Goal: Find specific page/section: Find specific page/section

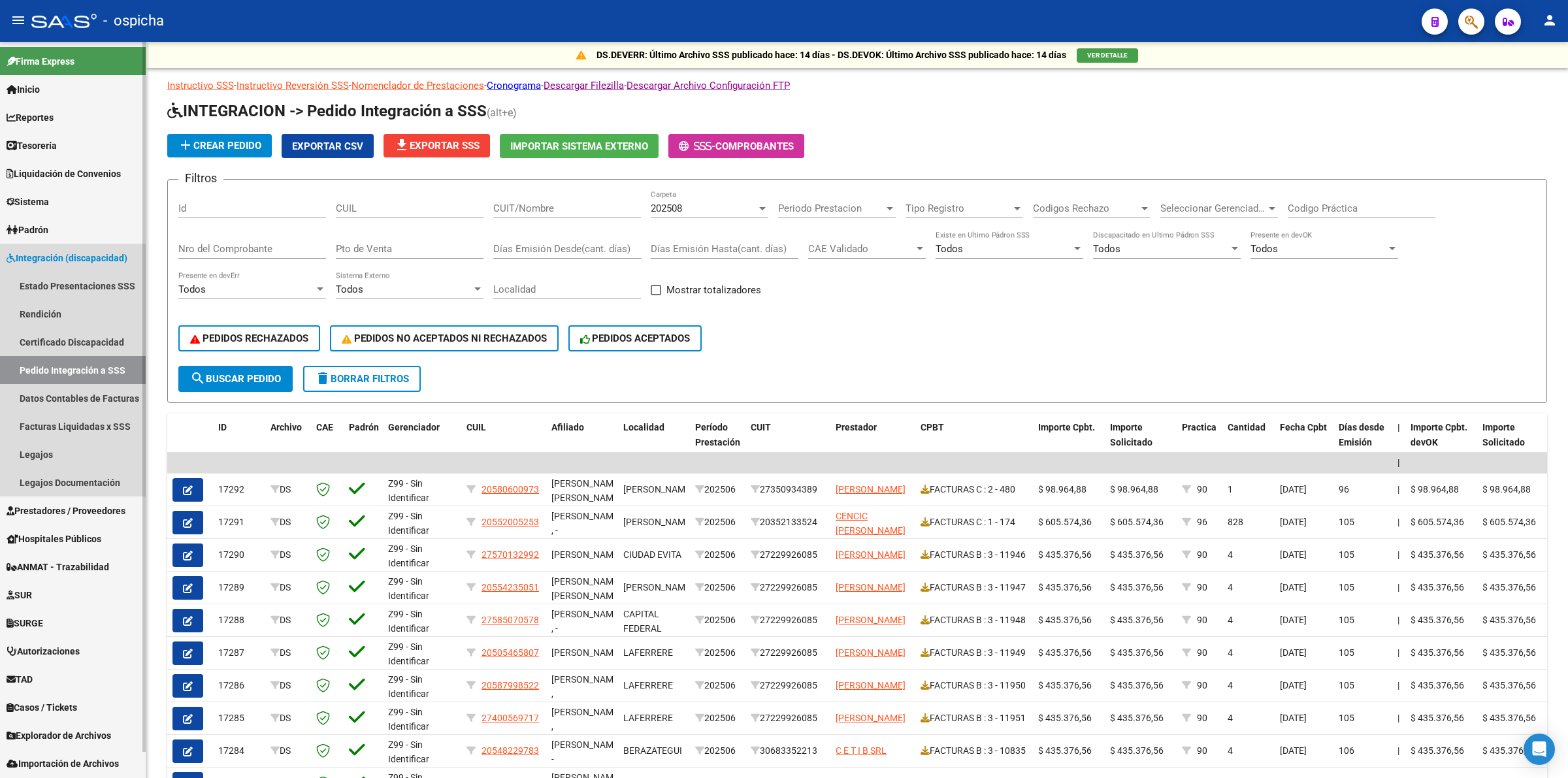
click at [96, 261] on span "Integración (discapacidad)" at bounding box center [67, 259] width 121 height 15
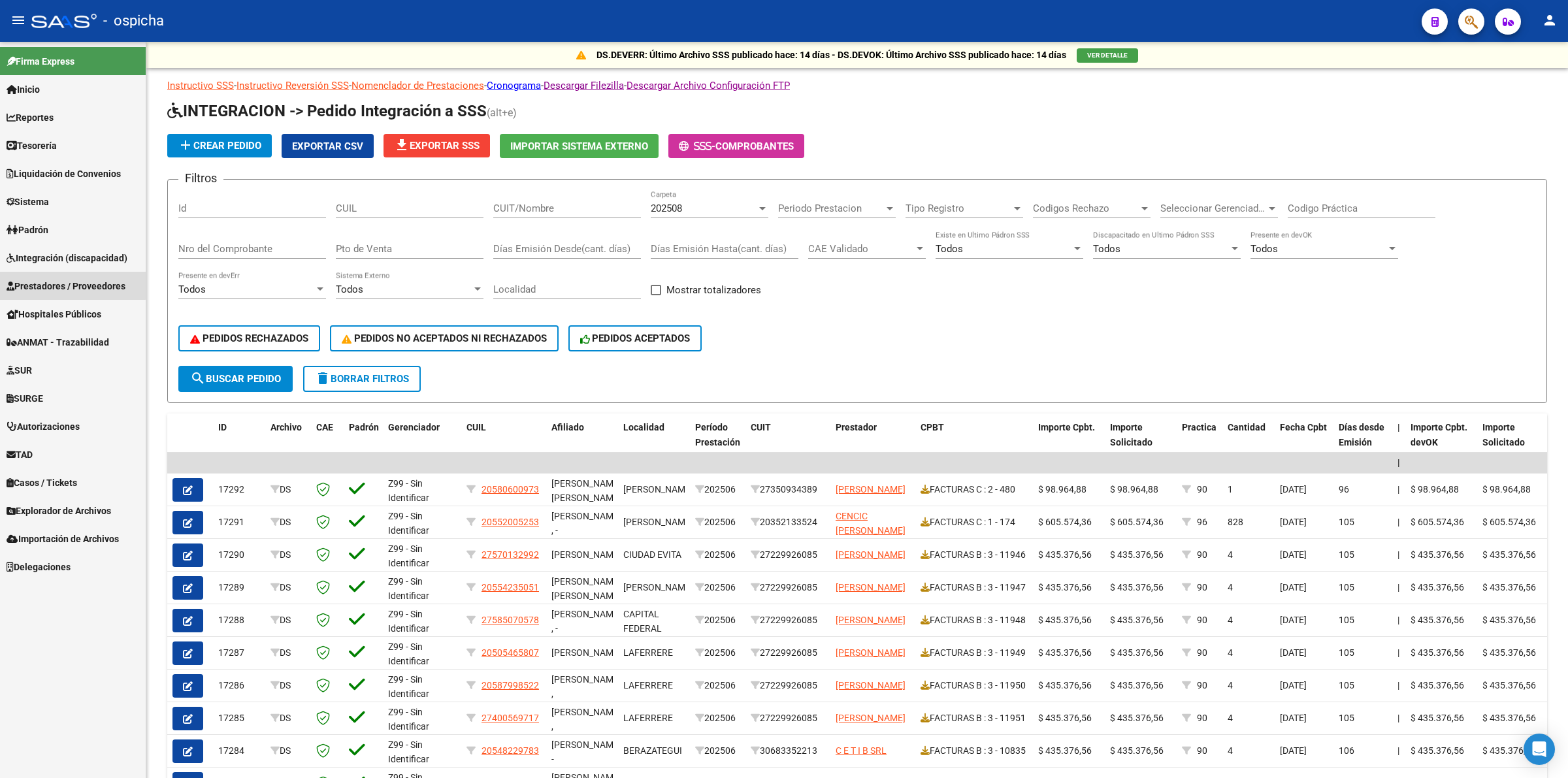
click at [67, 285] on span "Prestadores / Proveedores" at bounding box center [66, 287] width 119 height 15
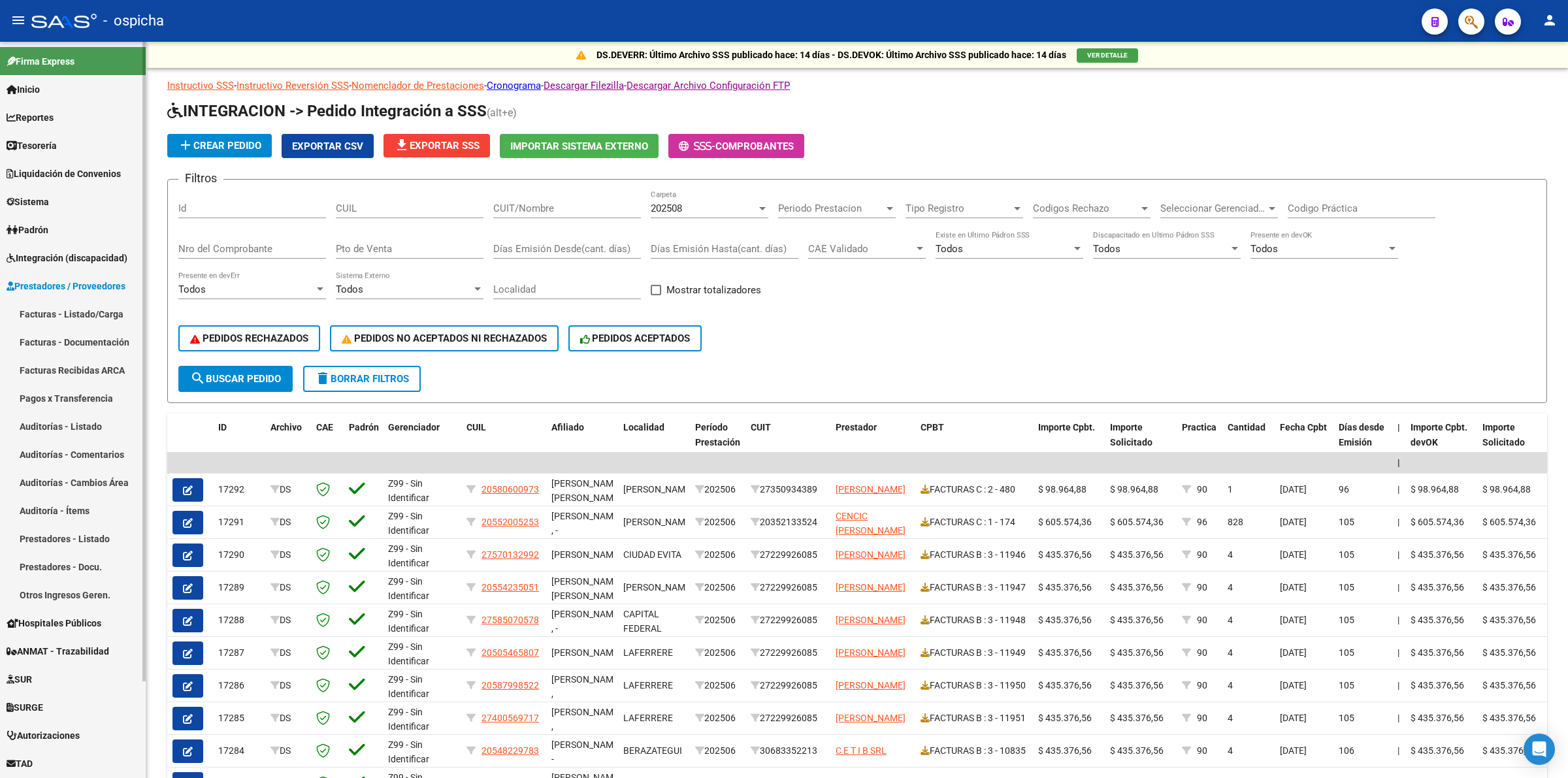
click at [88, 366] on link "Facturas Recibidas ARCA" at bounding box center [72, 370] width 146 height 28
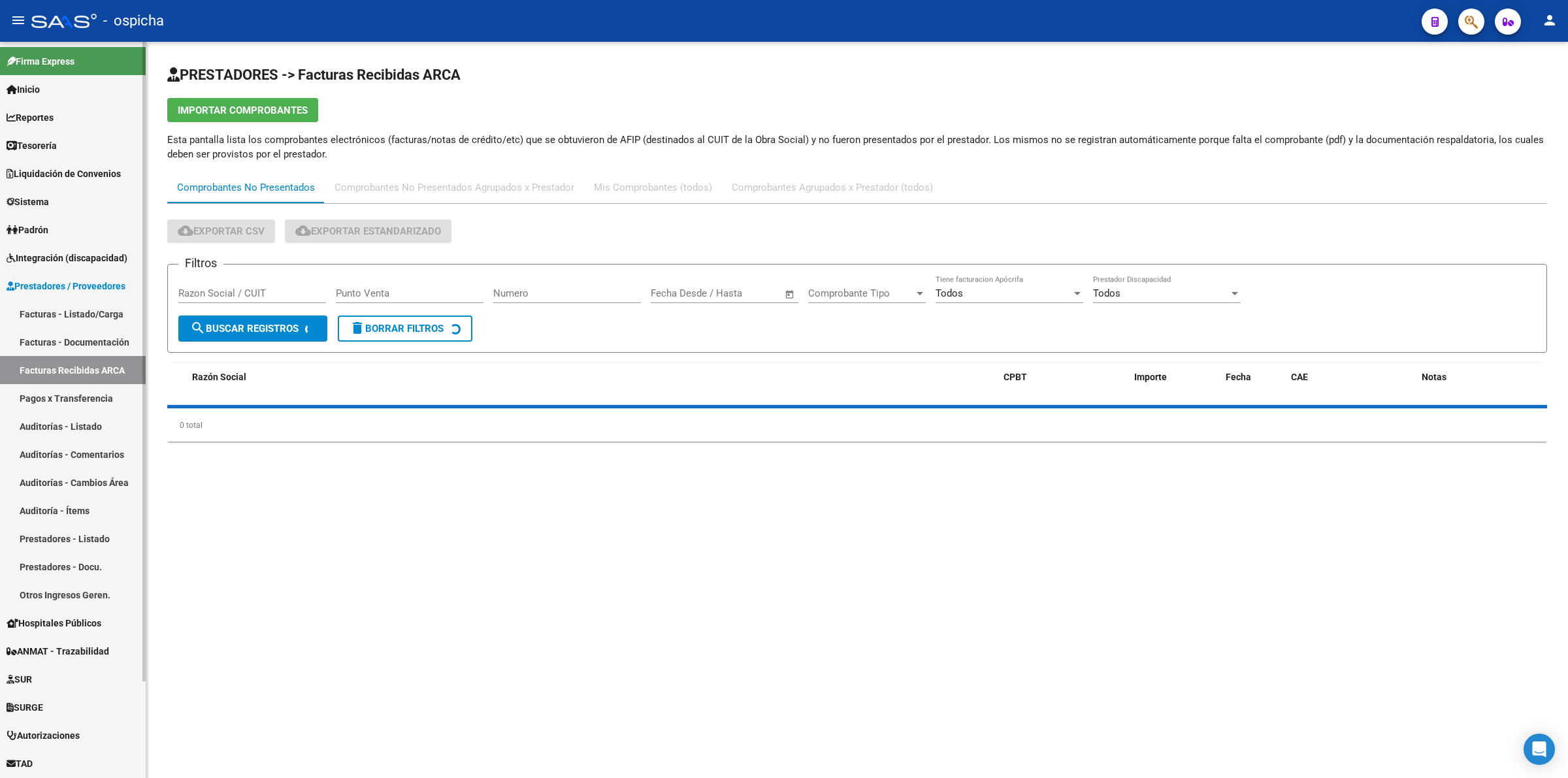
click at [105, 283] on span "Prestadores / Proveedores" at bounding box center [66, 287] width 119 height 15
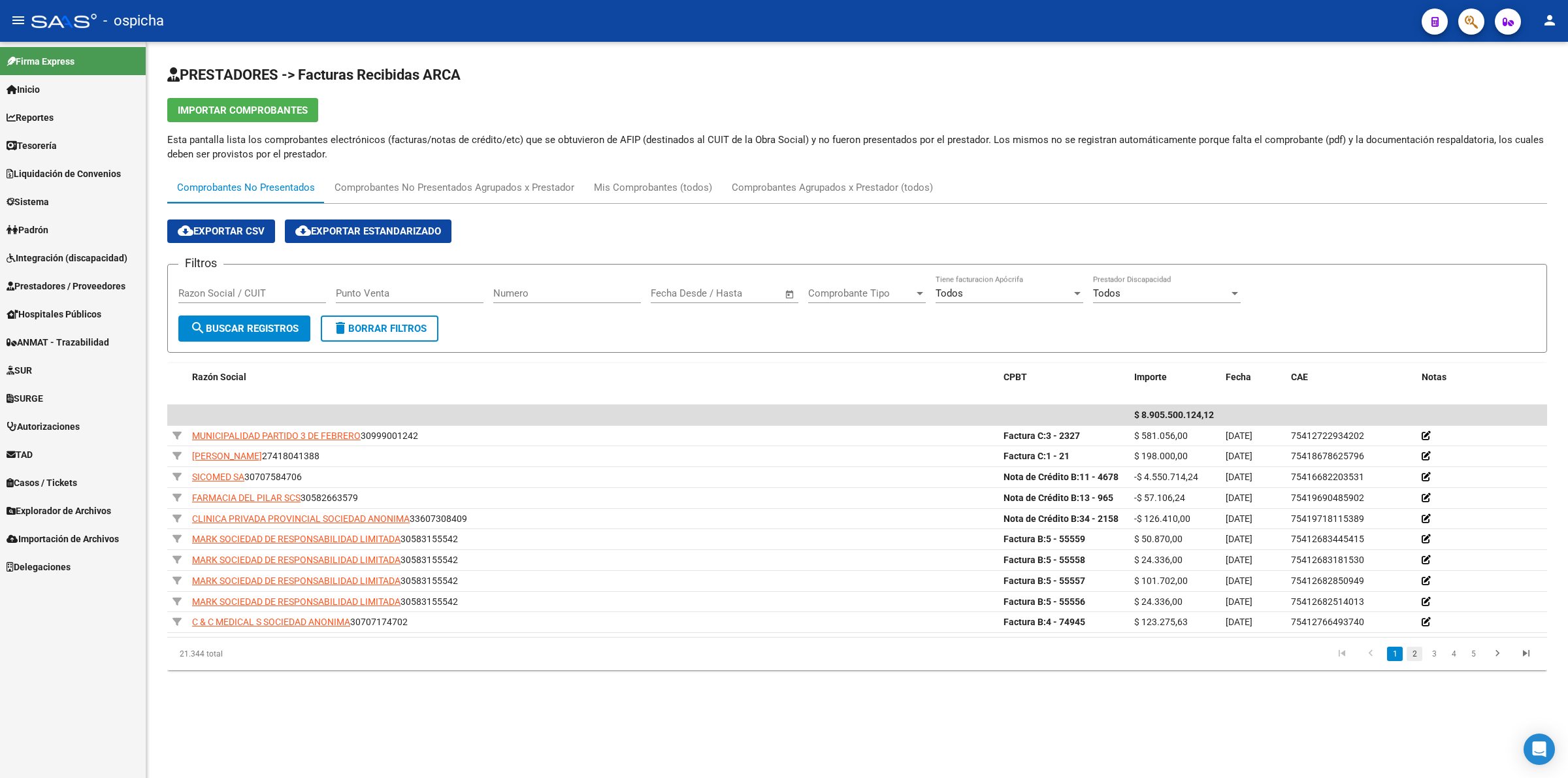
click at [1409, 651] on link "2" at bounding box center [1414, 655] width 16 height 15
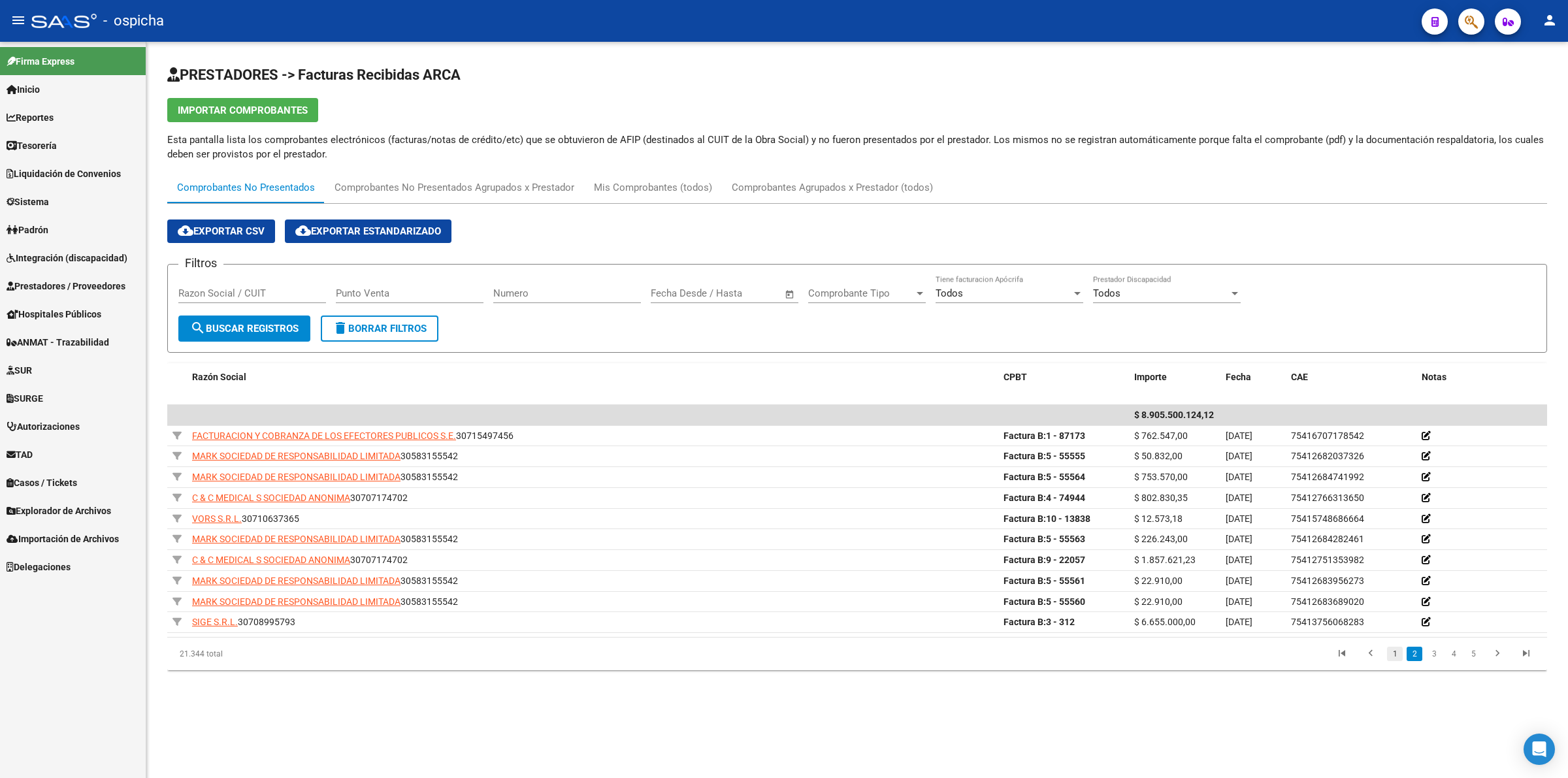
click at [1398, 660] on link "1" at bounding box center [1395, 655] width 16 height 15
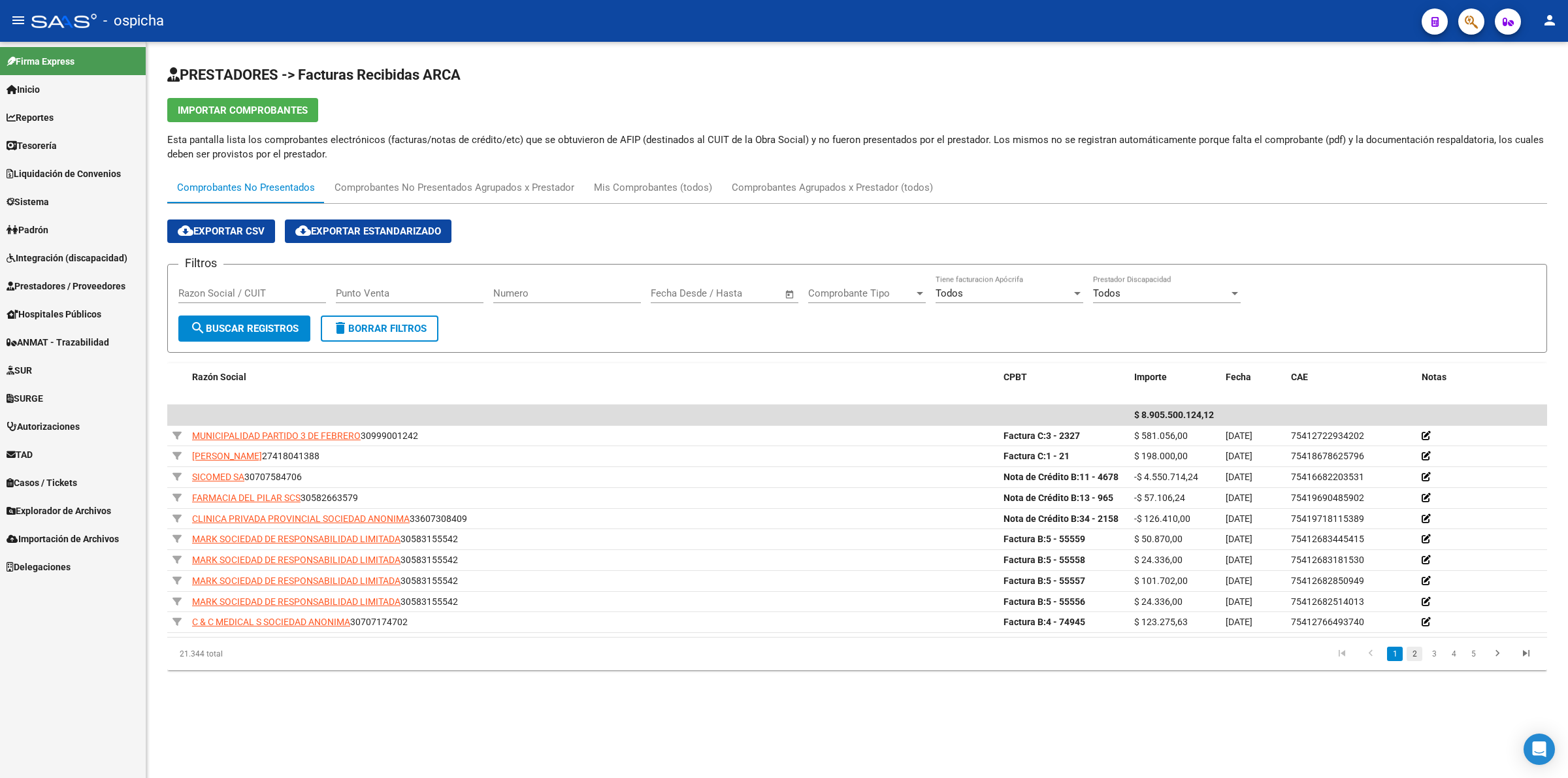
click at [1416, 657] on link "2" at bounding box center [1414, 655] width 16 height 15
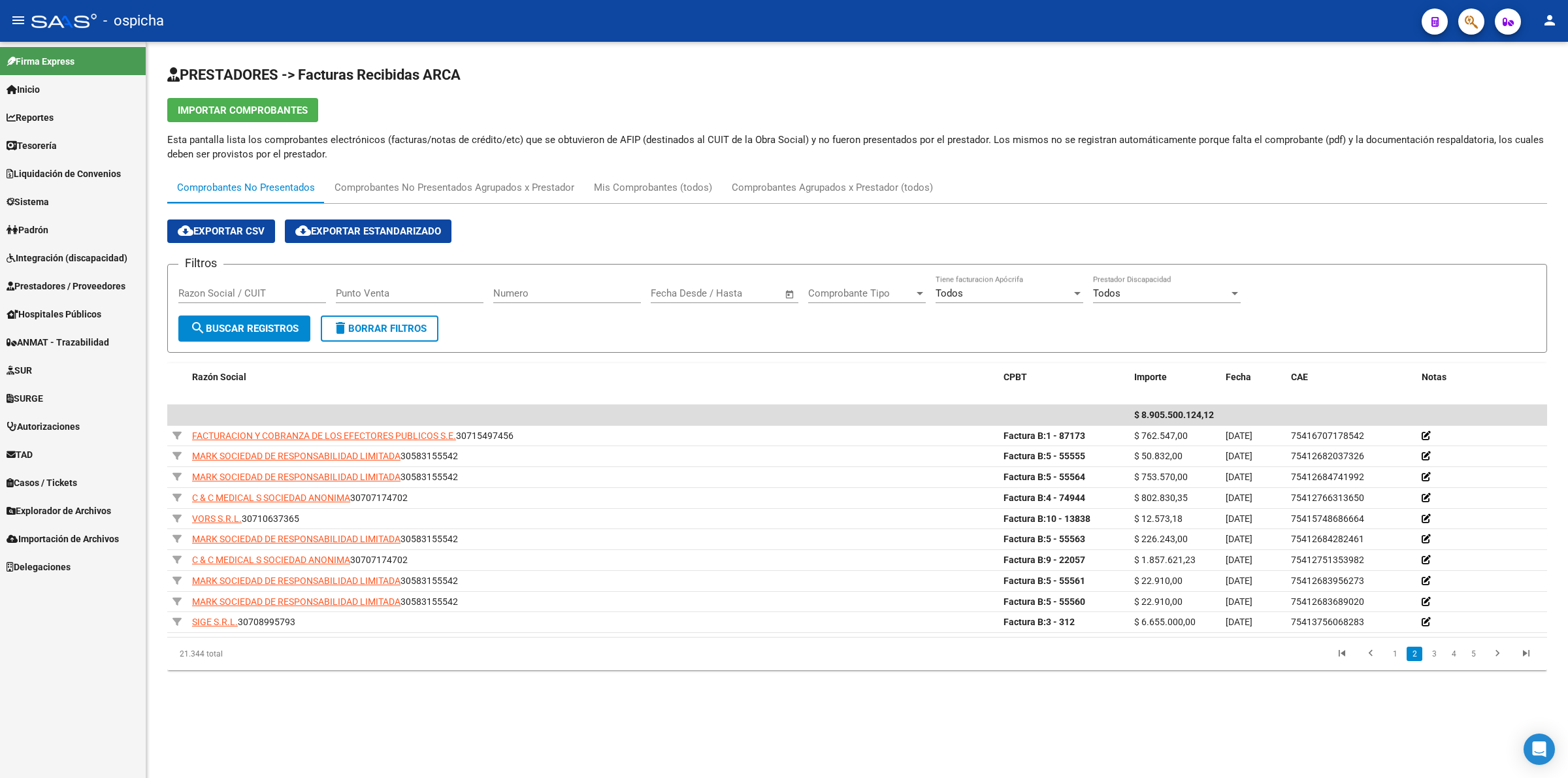
click at [224, 287] on input "Razon Social / CUIT" at bounding box center [251, 293] width 147 height 12
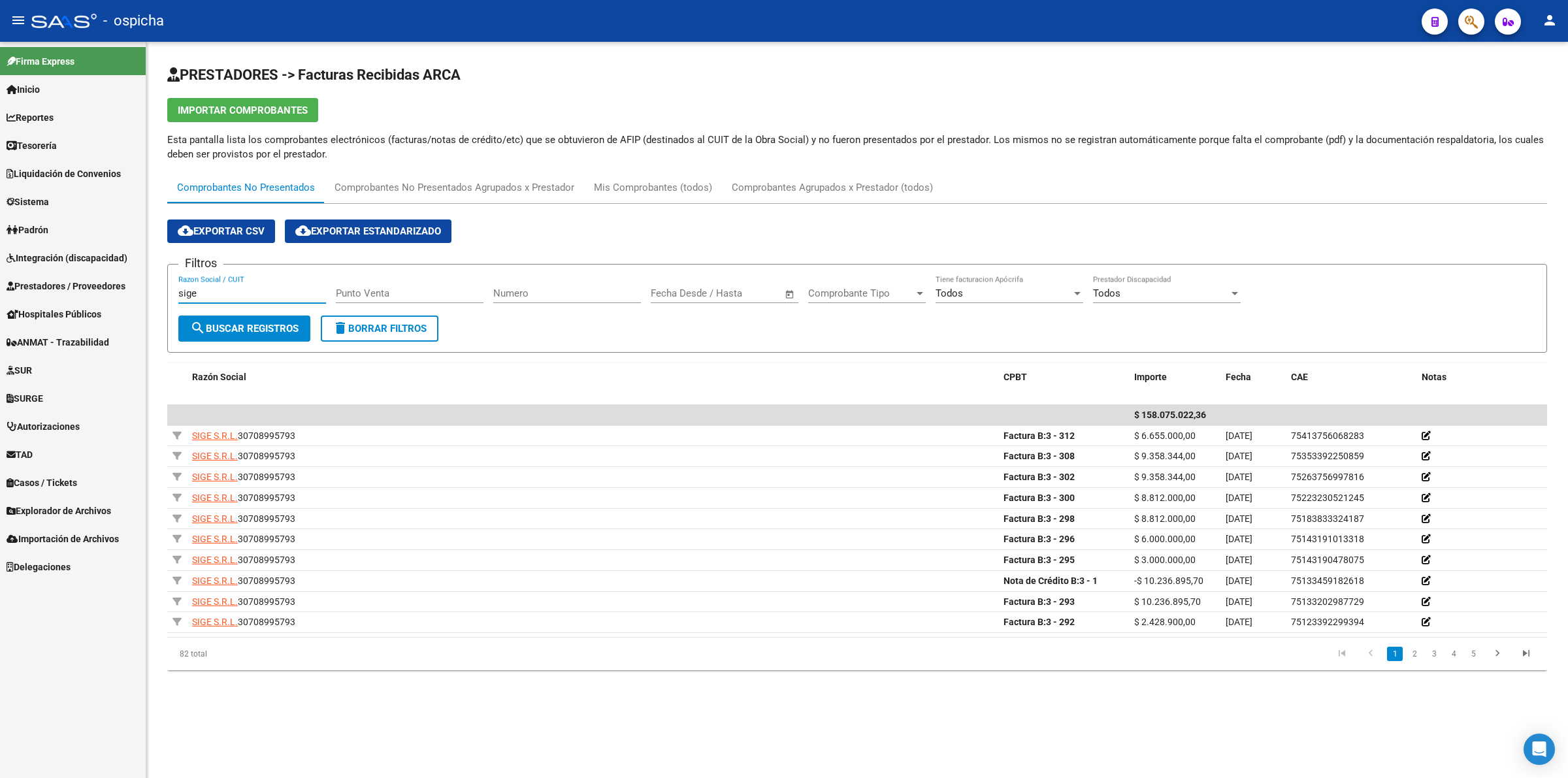
type input "sige"
click at [75, 291] on span "Prestadores / Proveedores" at bounding box center [66, 287] width 119 height 15
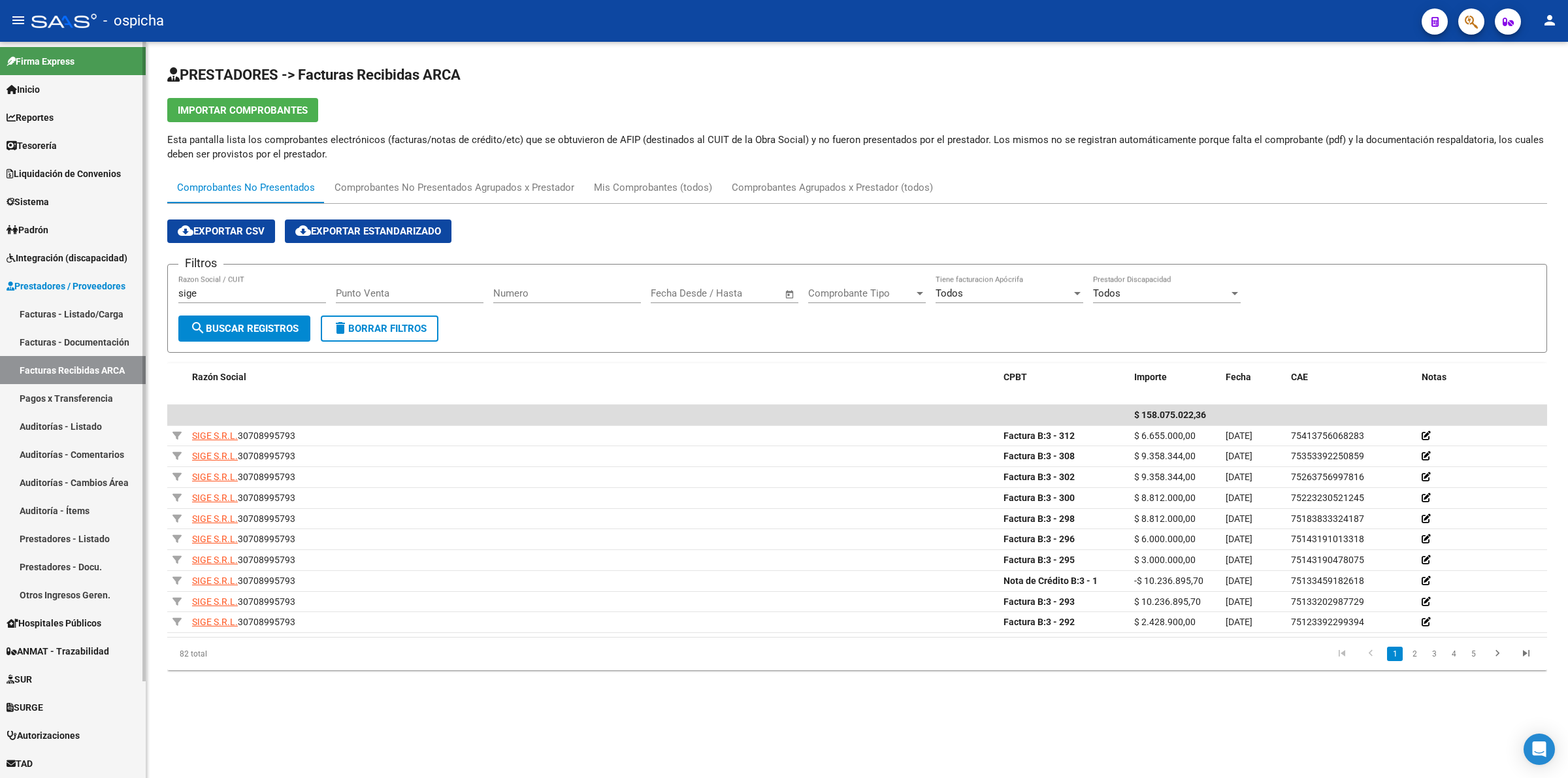
click at [100, 363] on link "Facturas Recibidas ARCA" at bounding box center [72, 370] width 146 height 28
click at [89, 319] on link "Facturas - Listado/Carga" at bounding box center [72, 313] width 146 height 28
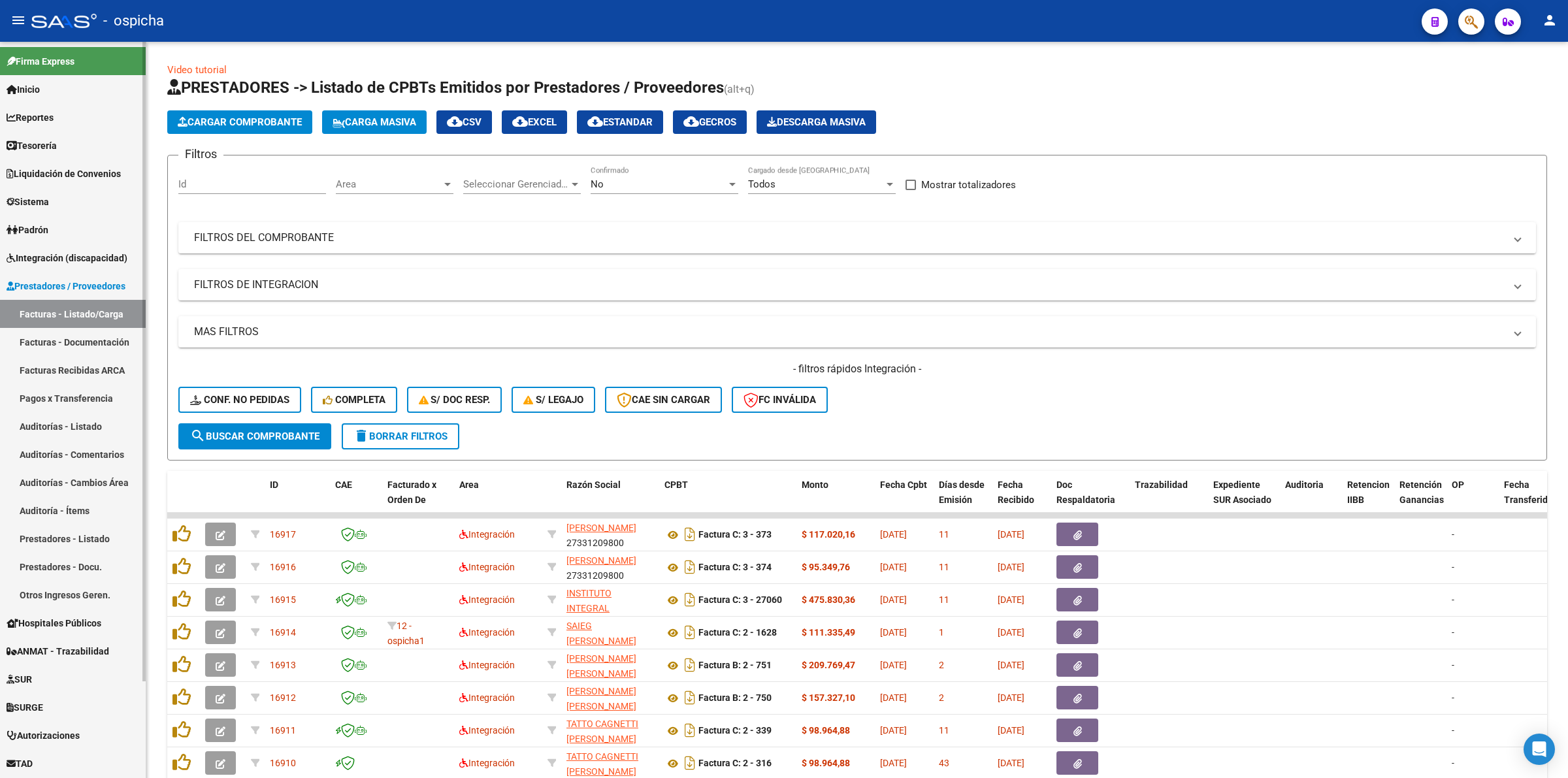
click at [111, 281] on span "Prestadores / Proveedores" at bounding box center [66, 287] width 119 height 15
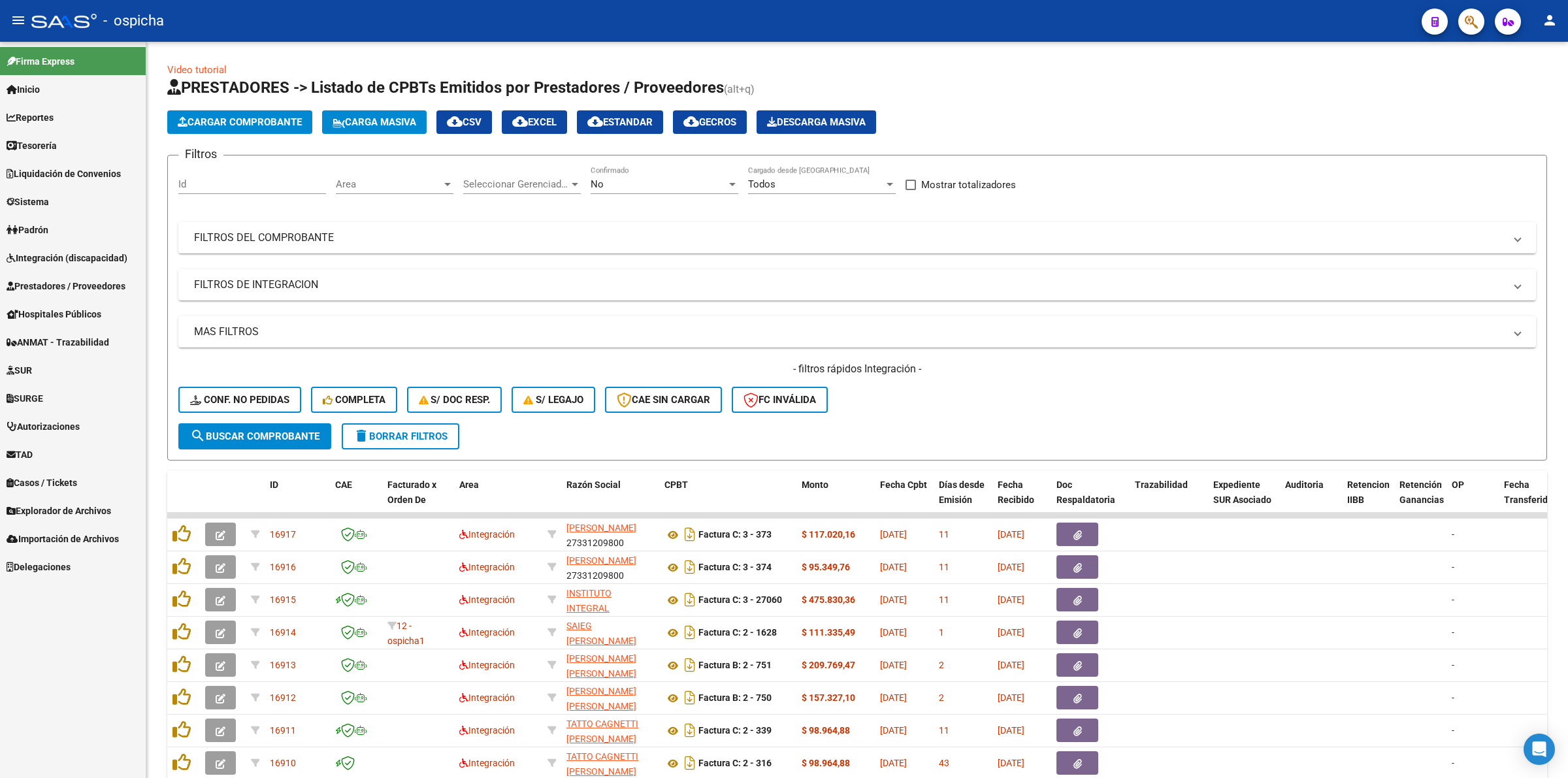
click at [107, 284] on span "Prestadores / Proveedores" at bounding box center [66, 287] width 119 height 15
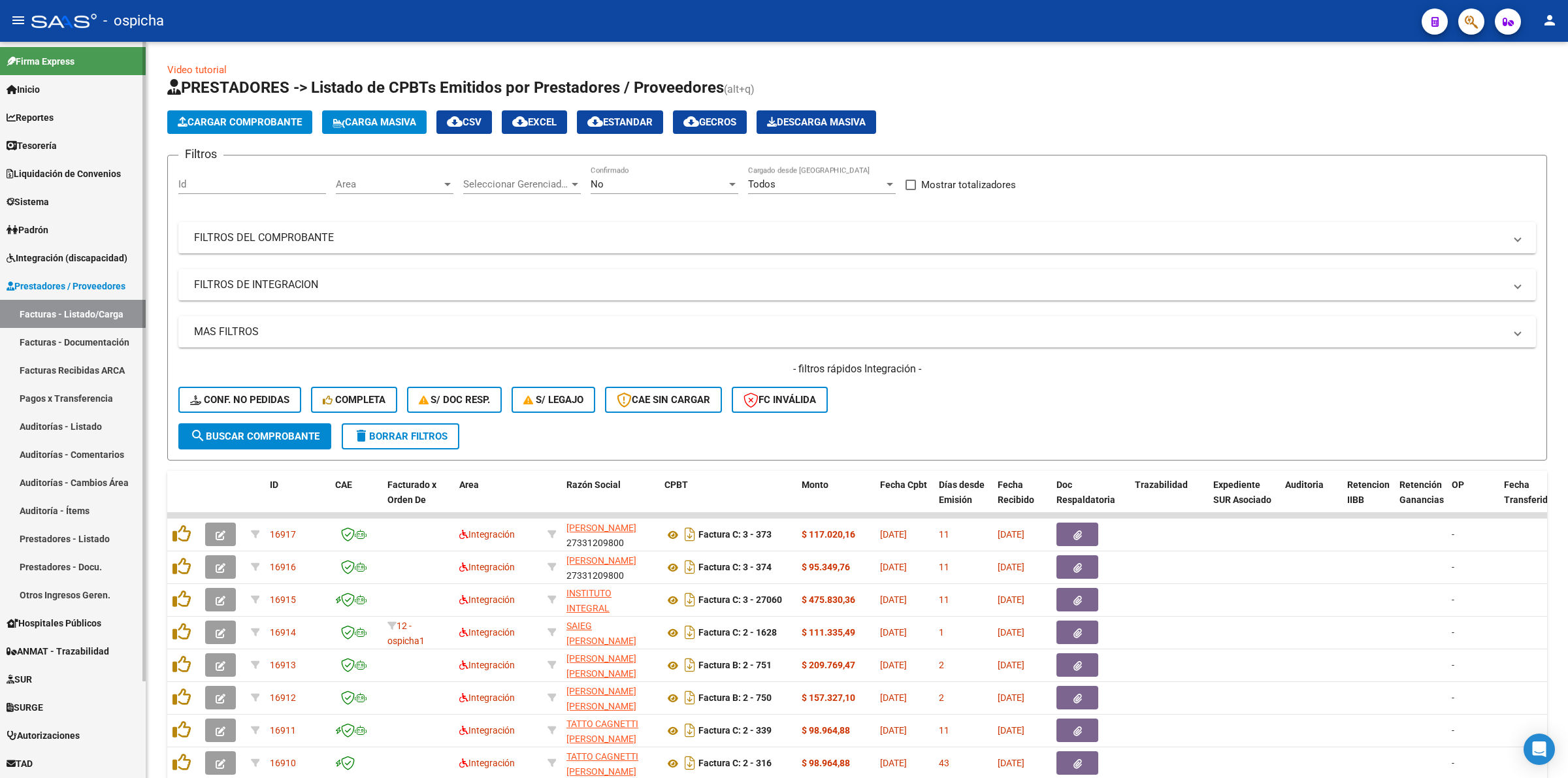
click at [96, 369] on link "Facturas Recibidas ARCA" at bounding box center [72, 370] width 146 height 28
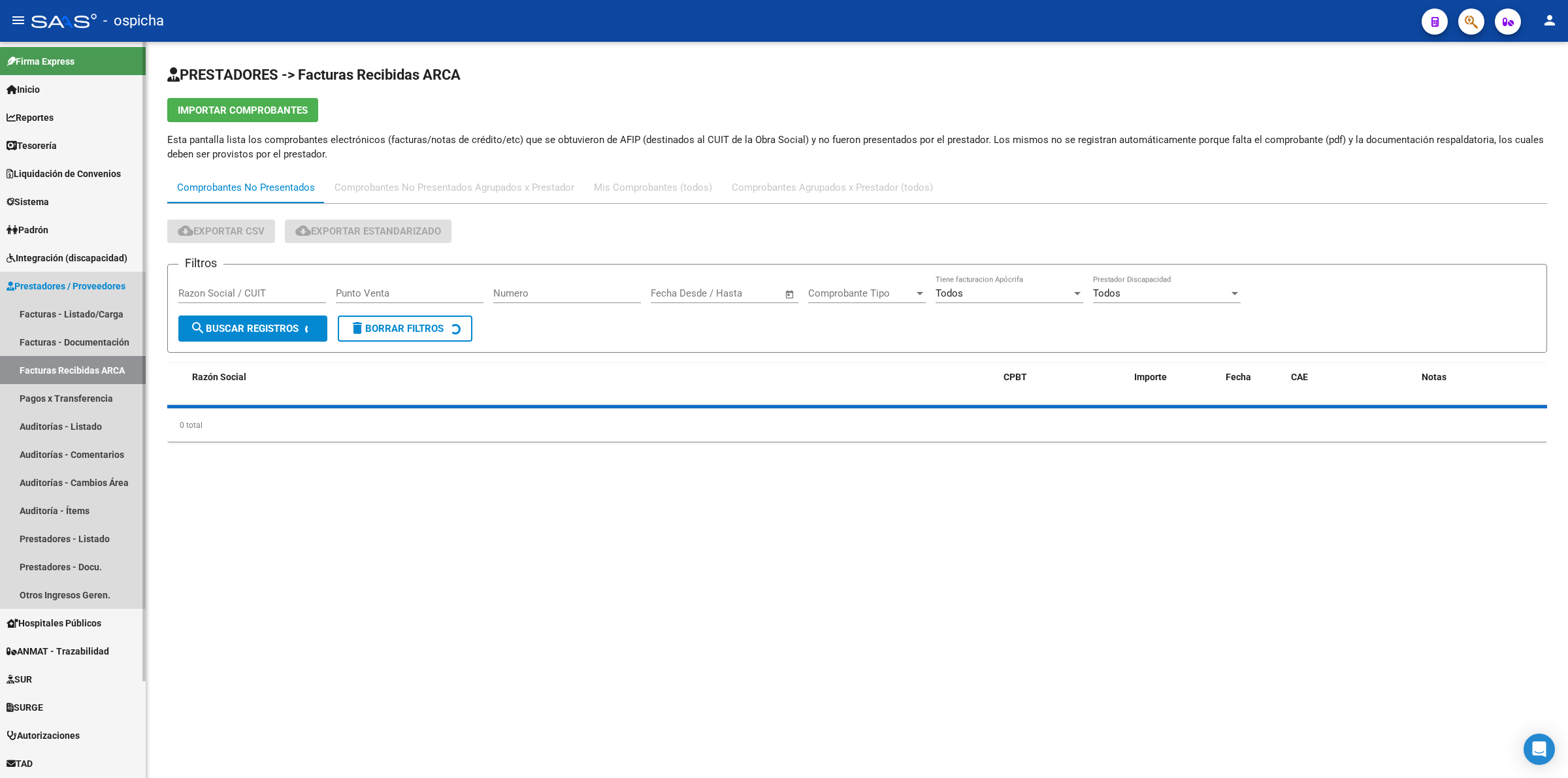
click at [88, 286] on span "Prestadores / Proveedores" at bounding box center [66, 287] width 119 height 15
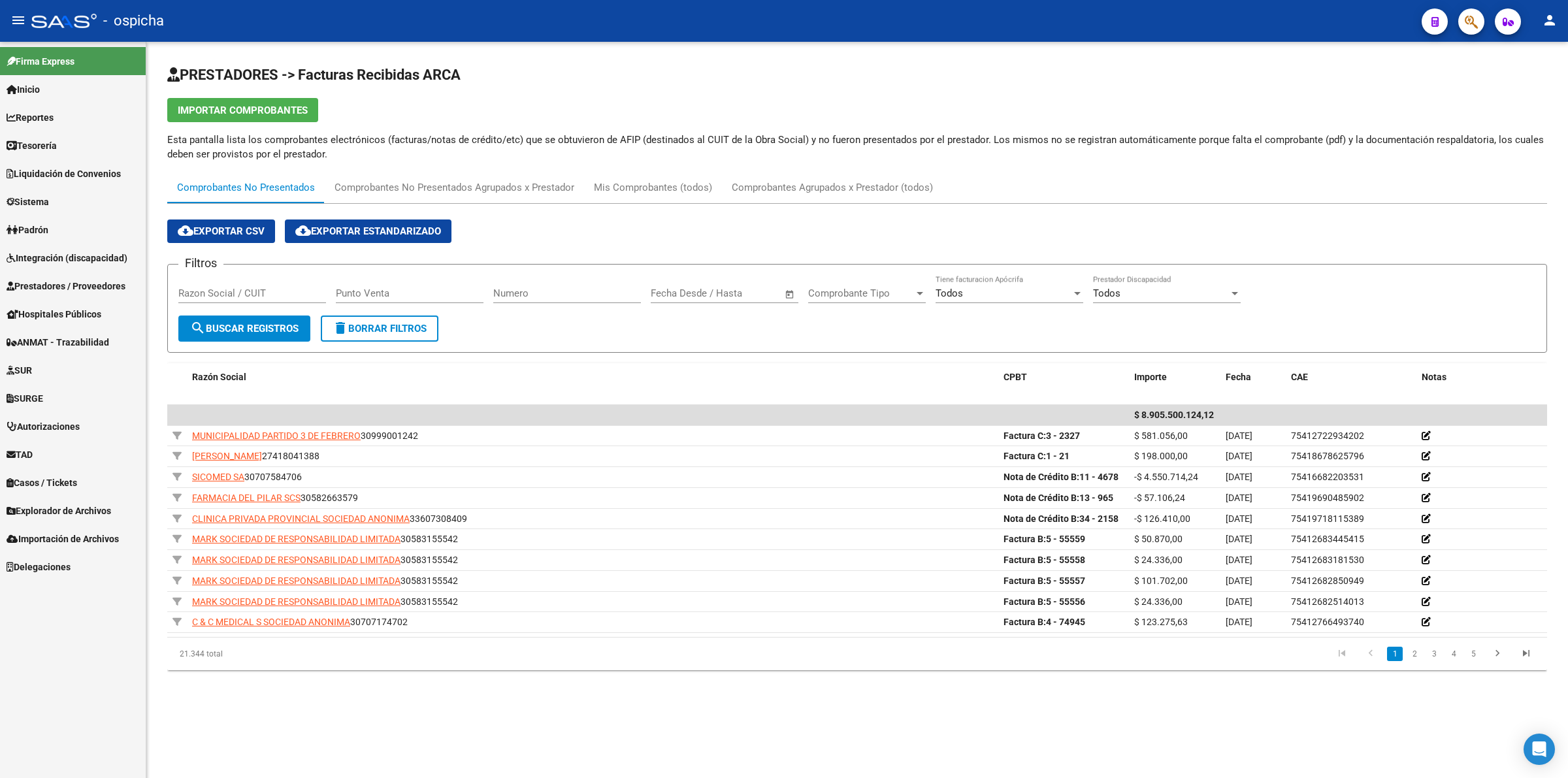
click at [243, 280] on div "Razon Social / CUIT" at bounding box center [251, 289] width 147 height 28
click at [257, 292] on input "Razon Social / CUIT" at bounding box center [251, 293] width 147 height 12
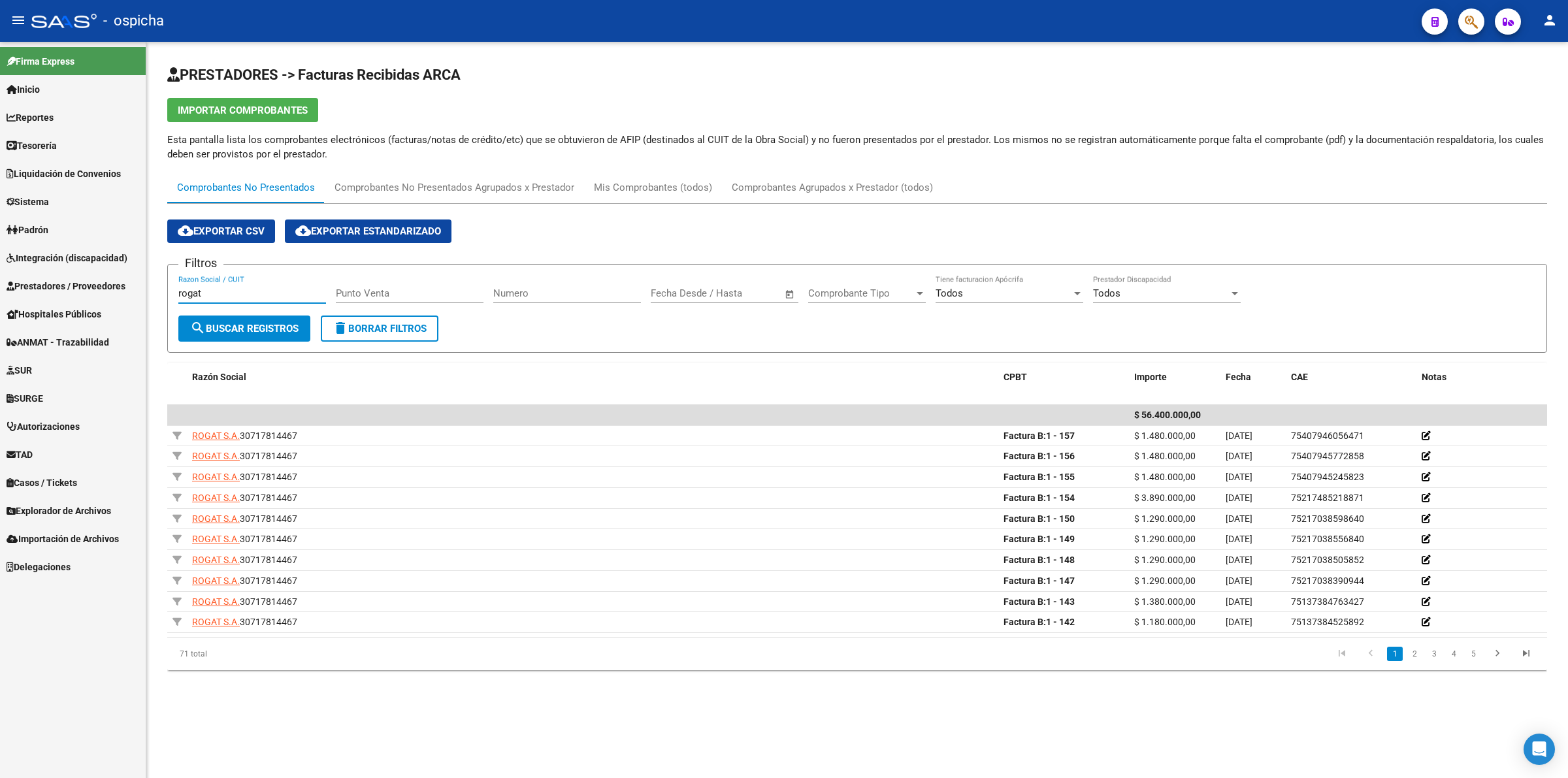
type input "rogat"
